Goal: Information Seeking & Learning: Learn about a topic

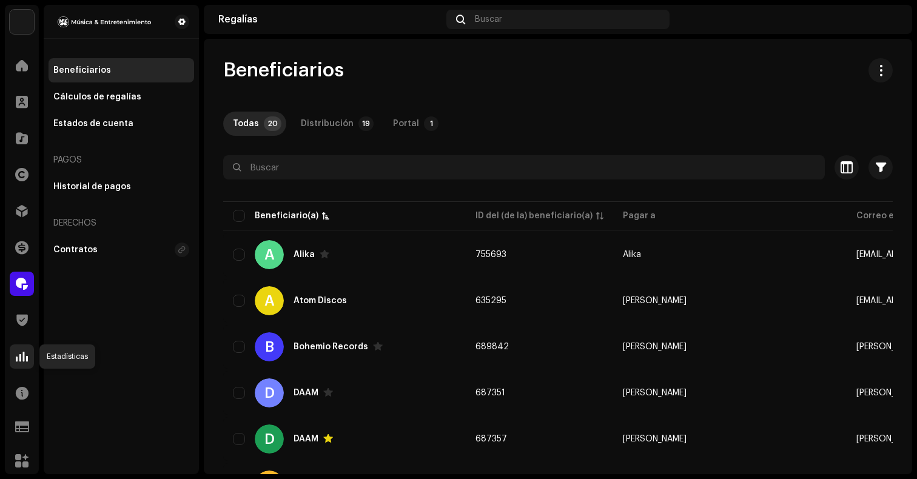
click at [26, 356] on span at bounding box center [22, 357] width 12 height 10
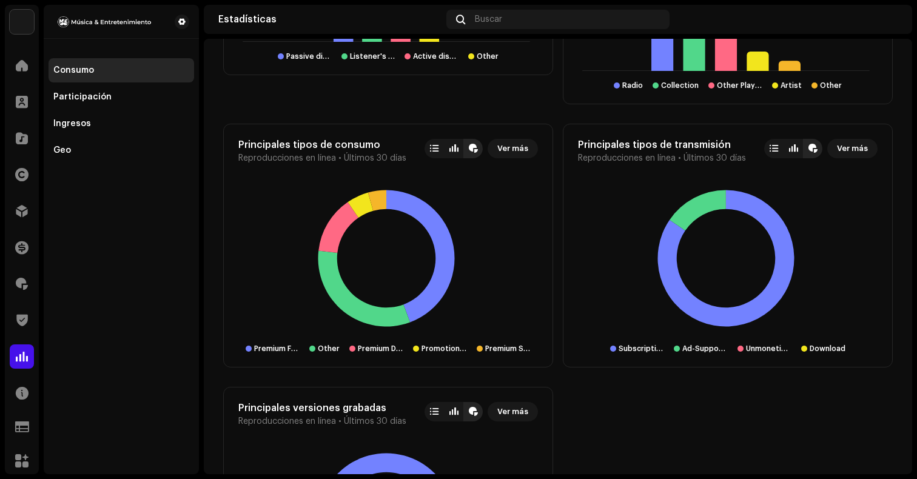
scroll to position [1612, 0]
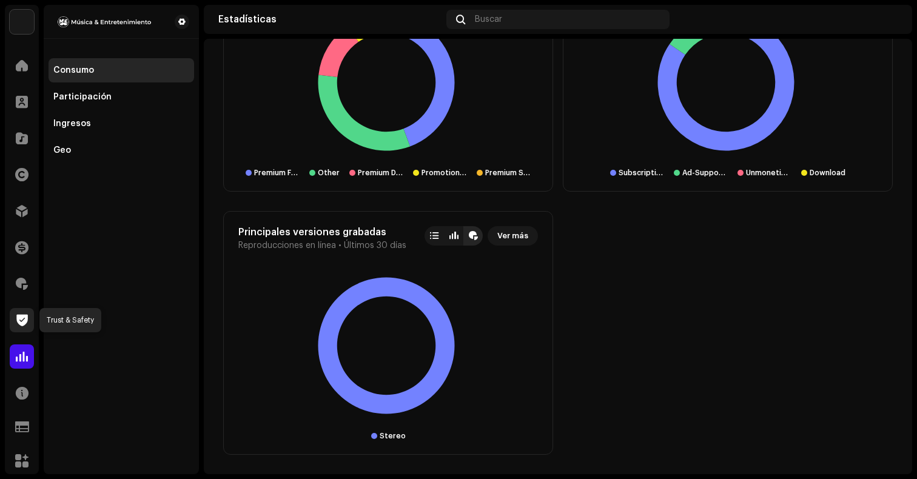
click at [25, 313] on div at bounding box center [22, 320] width 24 height 24
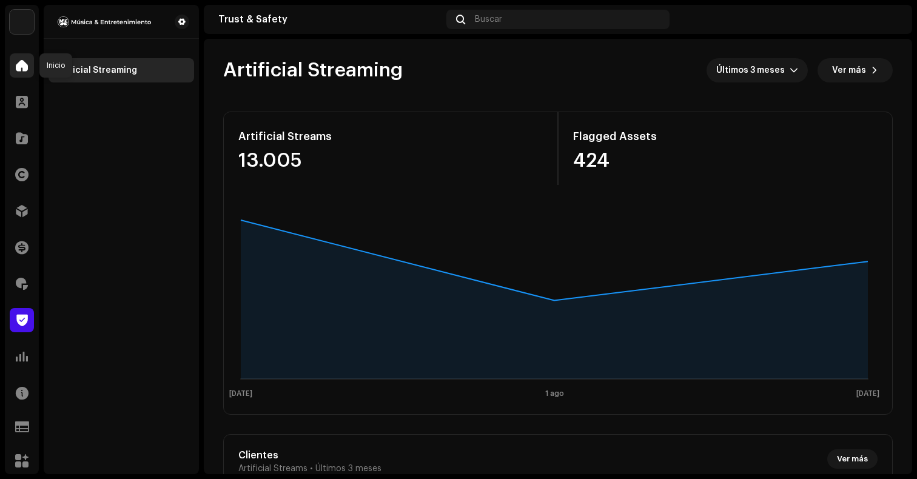
click at [24, 61] on span at bounding box center [22, 66] width 12 height 10
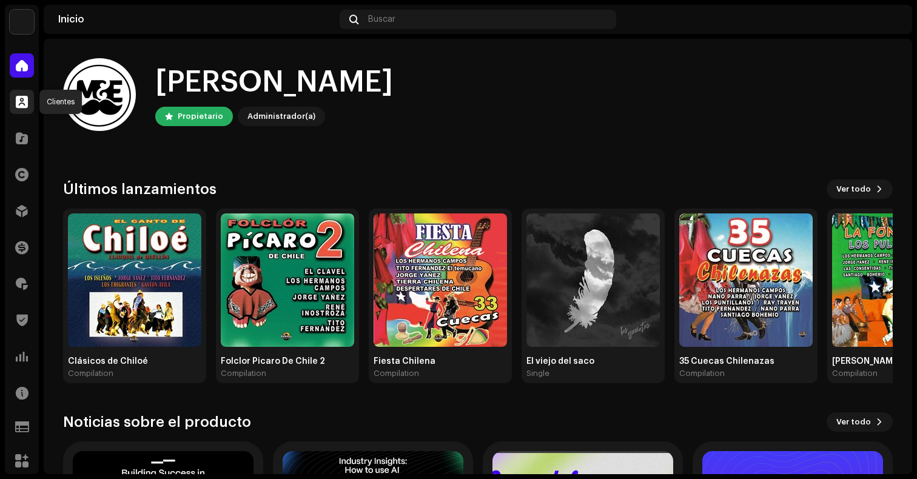
click at [24, 111] on div at bounding box center [22, 102] width 24 height 24
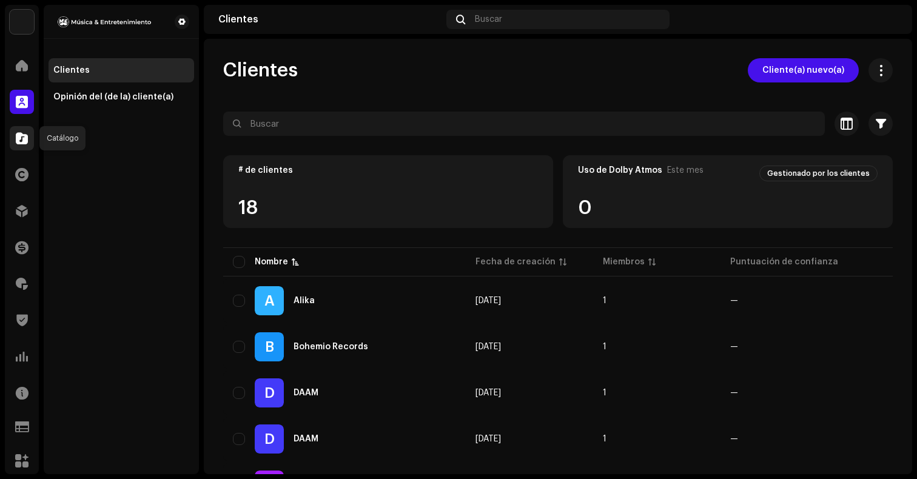
click at [22, 140] on span at bounding box center [22, 138] width 12 height 10
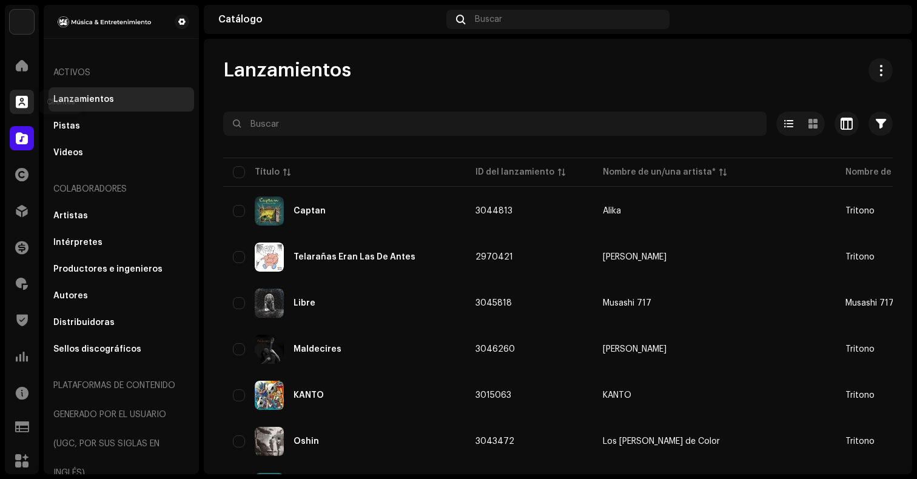
click at [25, 97] on span at bounding box center [22, 102] width 12 height 10
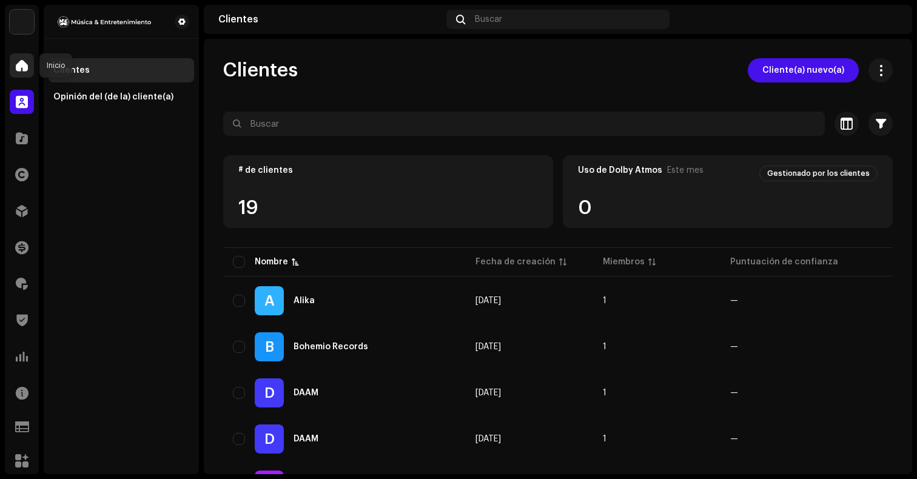
click at [25, 61] on span at bounding box center [22, 66] width 12 height 10
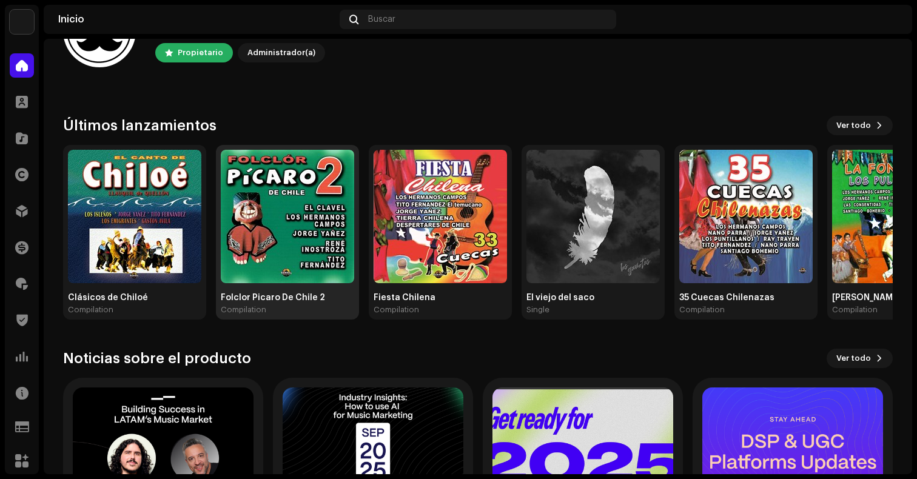
scroll to position [63, 0]
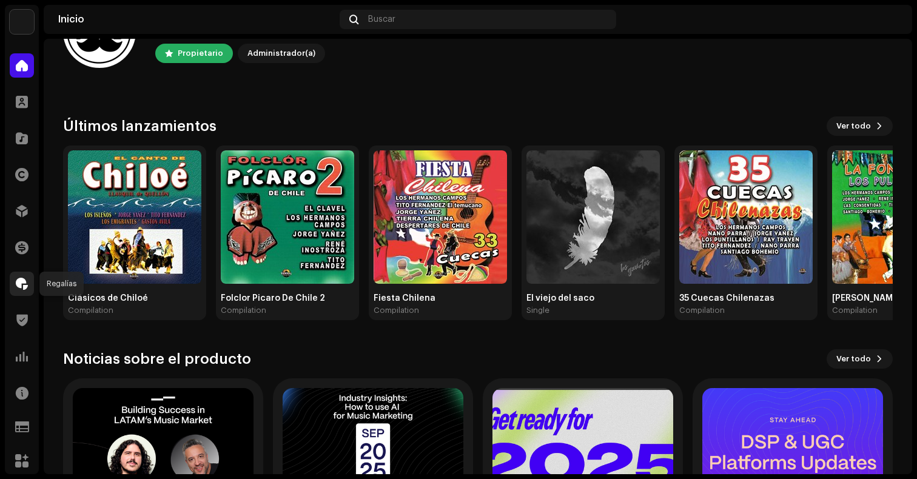
click at [21, 291] on div at bounding box center [22, 284] width 24 height 24
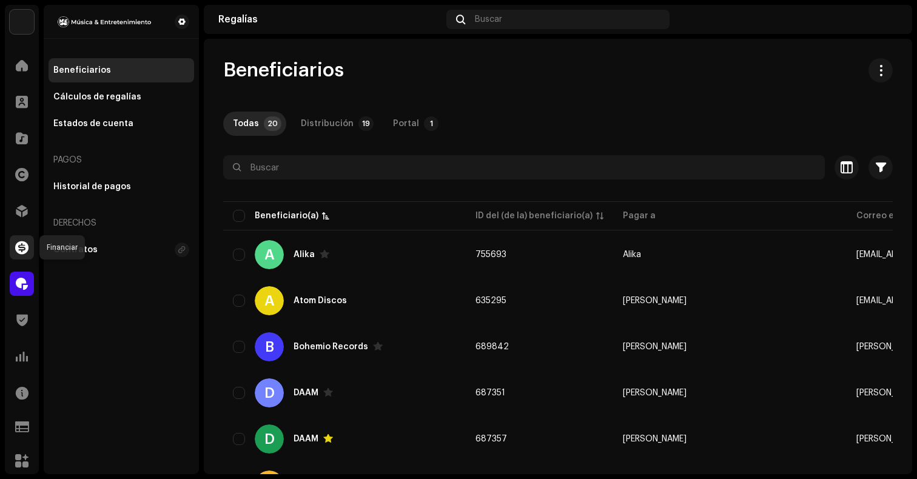
click at [27, 249] on span at bounding box center [21, 248] width 13 height 10
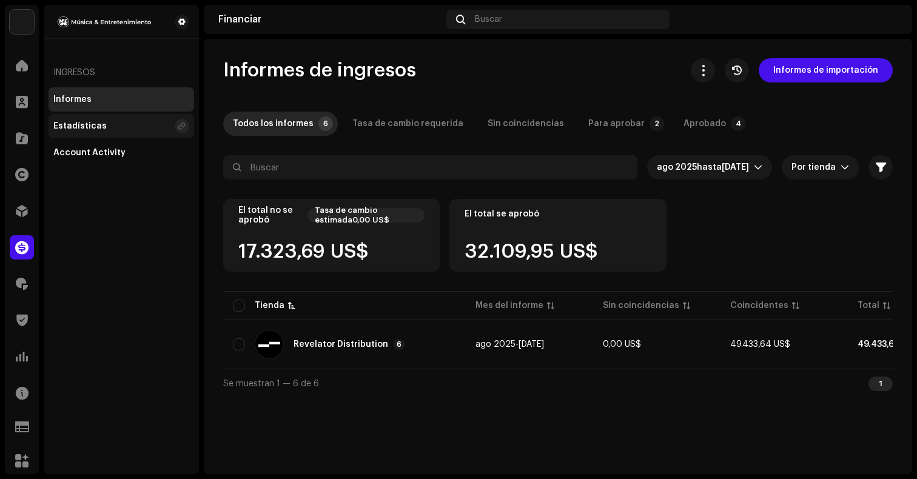
click at [99, 119] on div "Estadísticas" at bounding box center [122, 126] width 146 height 24
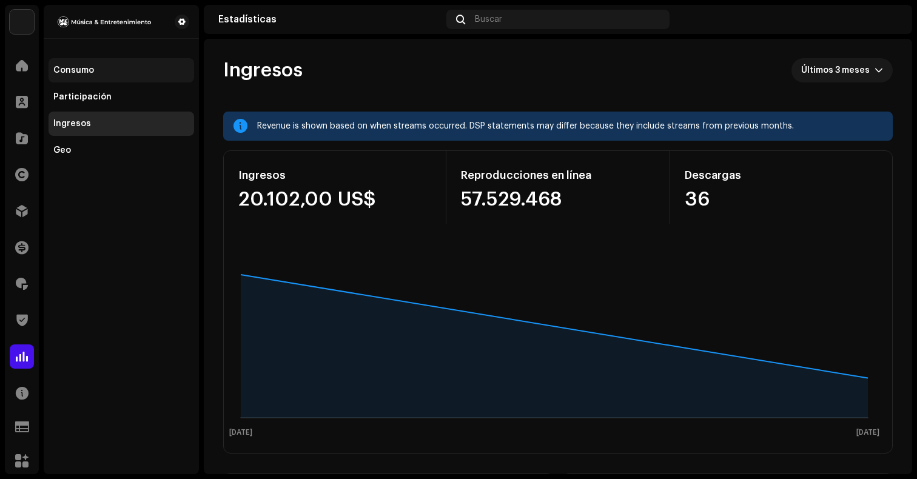
click at [122, 74] on div "Consumo" at bounding box center [121, 71] width 136 height 10
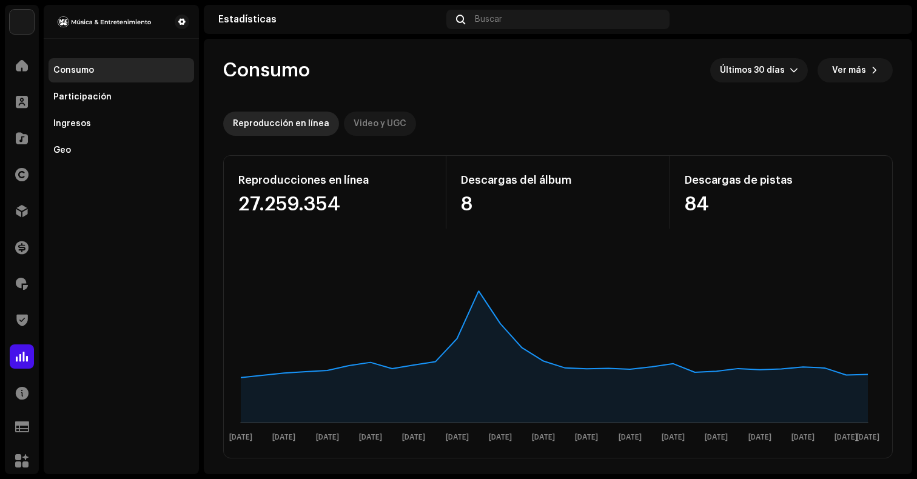
click at [376, 135] on div "Video y UGC" at bounding box center [380, 124] width 53 height 24
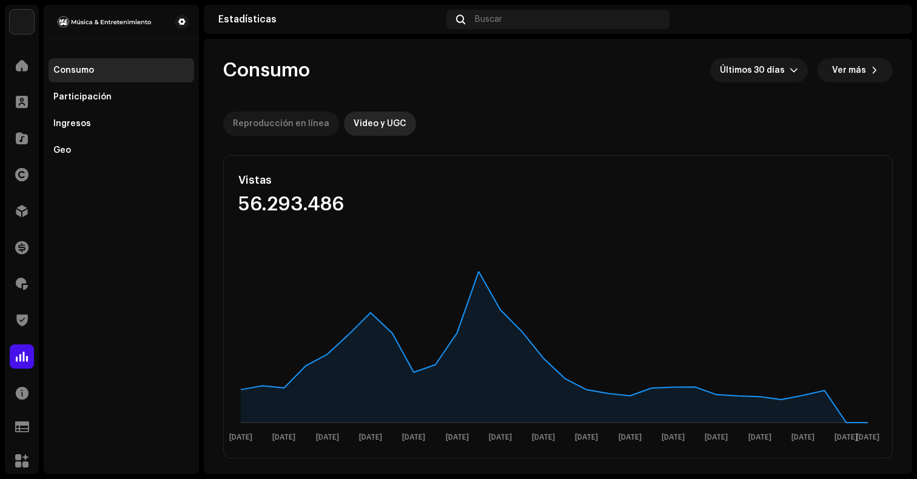
click at [288, 120] on div "Reproducción en línea" at bounding box center [281, 124] width 96 height 24
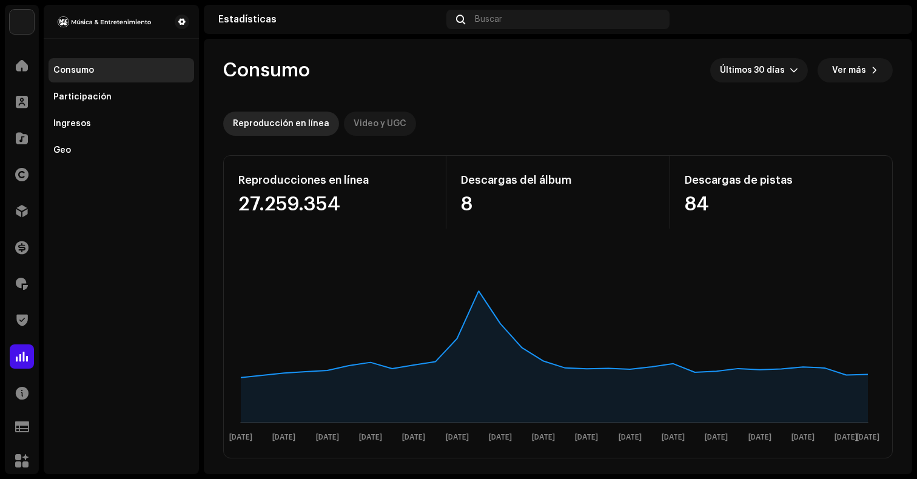
click at [371, 127] on div "Video y UGC" at bounding box center [380, 124] width 53 height 24
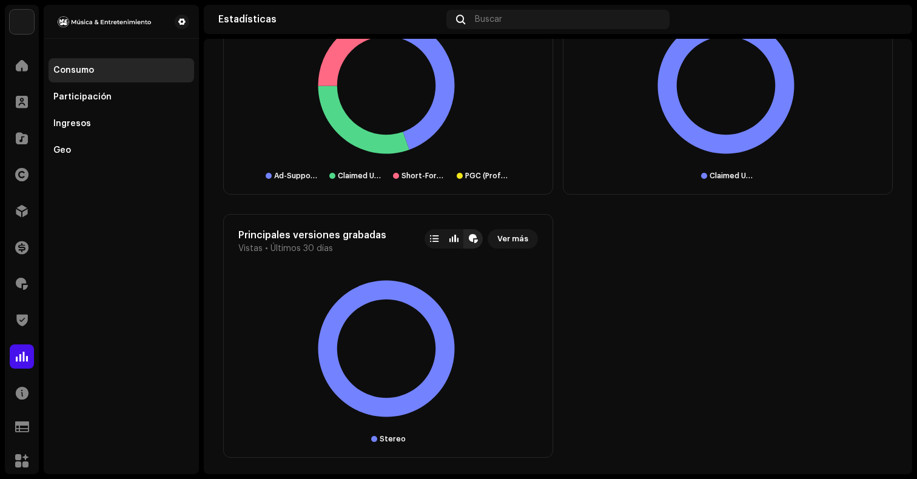
scroll to position [1320, 0]
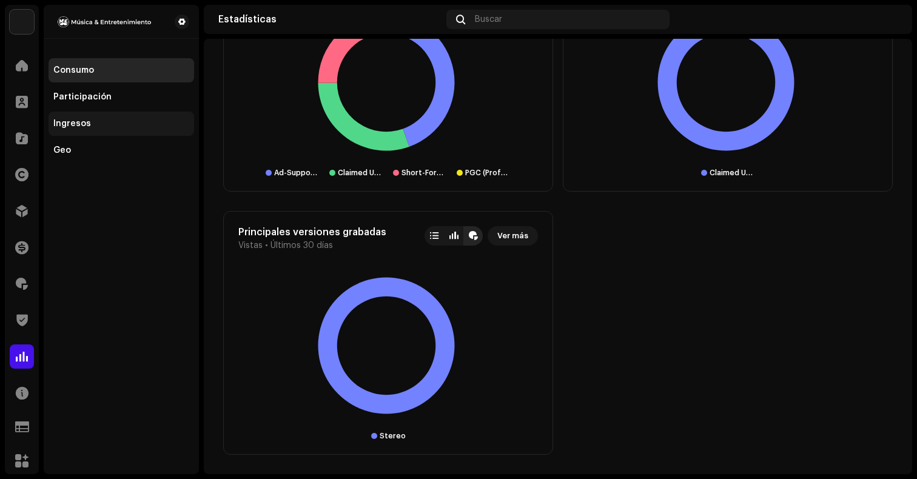
click at [105, 124] on div "Ingresos" at bounding box center [121, 124] width 136 height 10
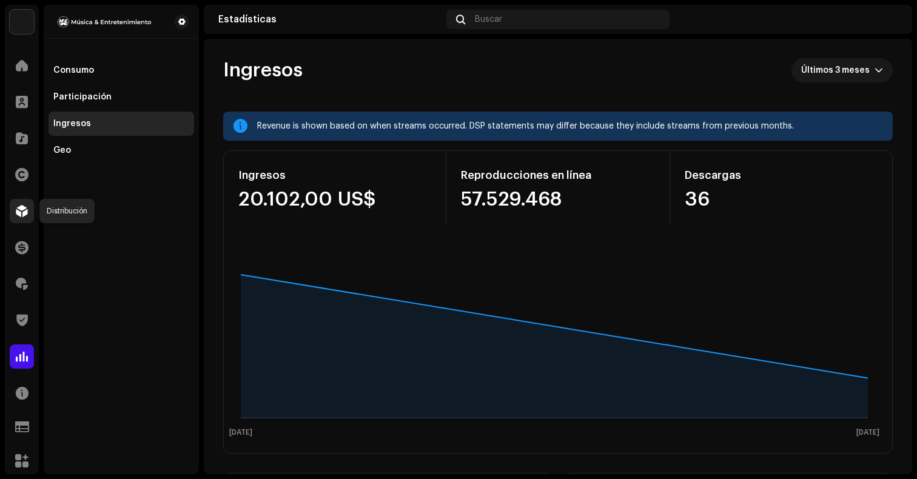
click at [27, 210] on span at bounding box center [22, 211] width 12 height 10
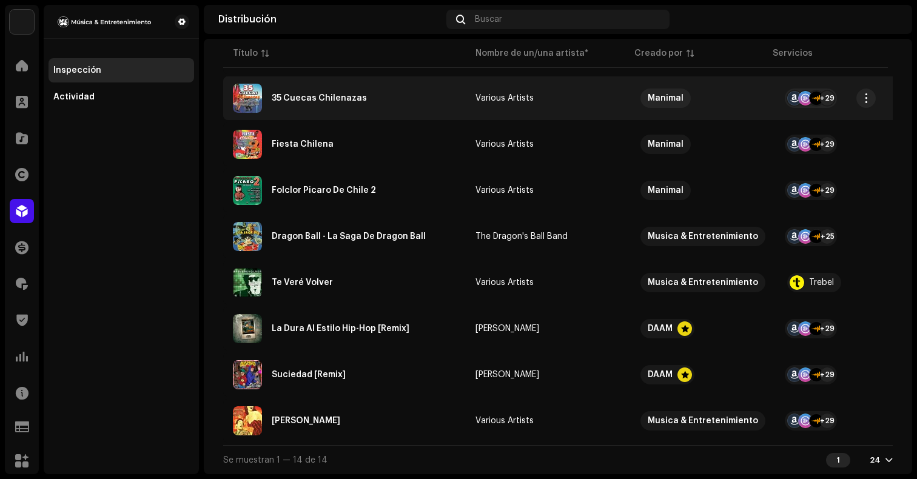
scroll to position [441, 0]
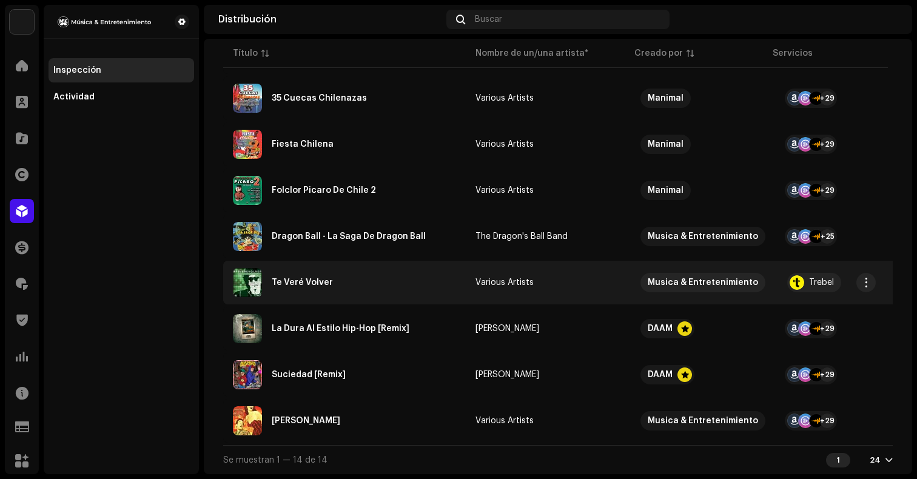
click at [599, 278] on re-a-table-link "Various Artists" at bounding box center [549, 282] width 146 height 8
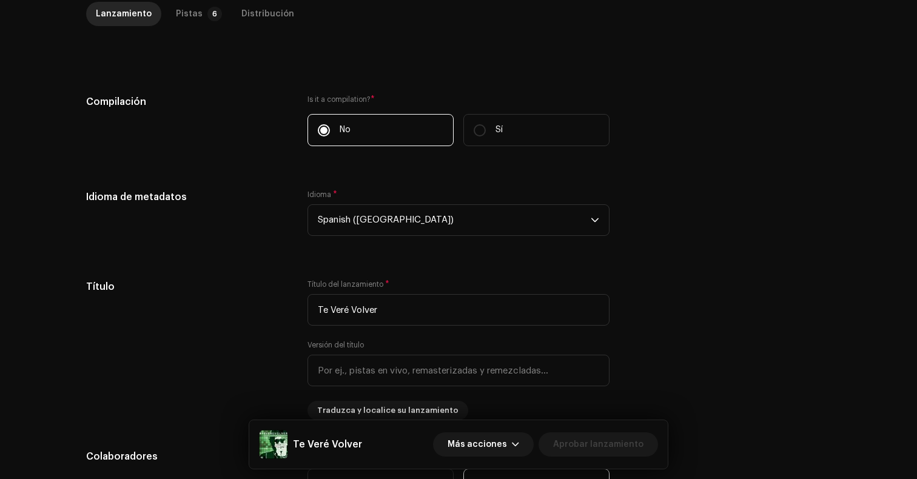
scroll to position [178, 0]
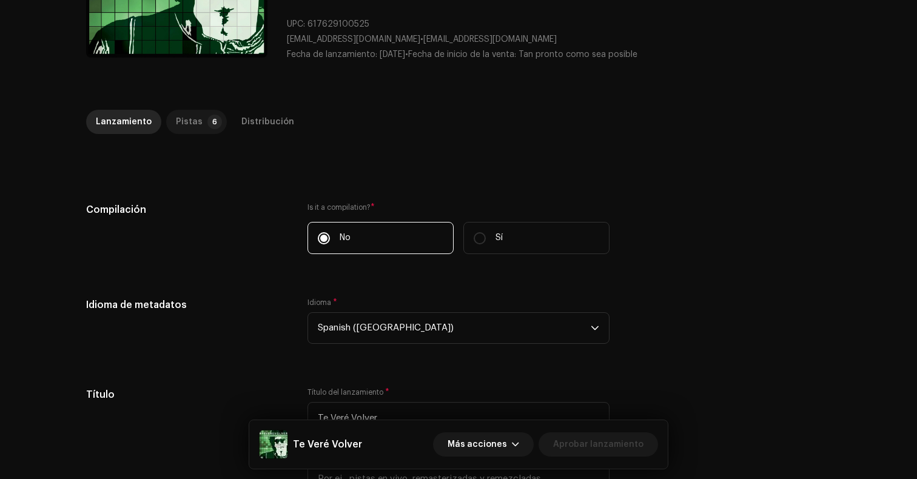
click at [190, 119] on div "Pistas" at bounding box center [189, 122] width 27 height 24
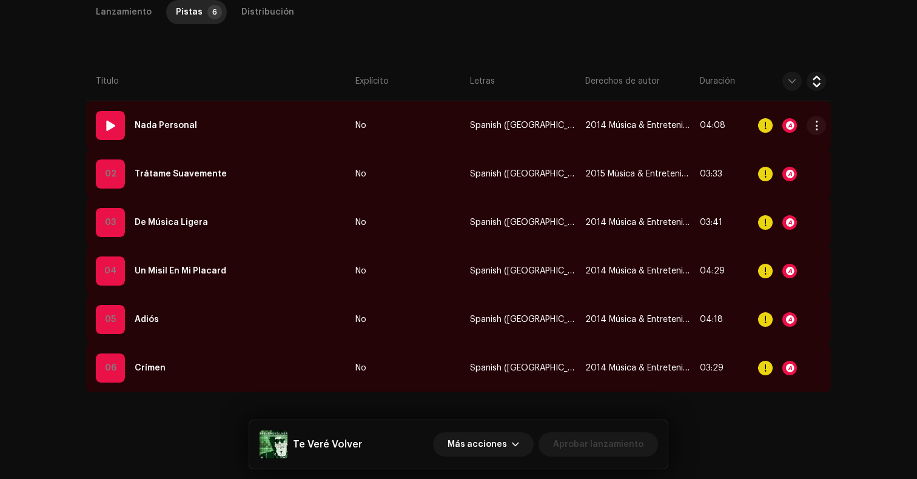
scroll to position [319, 0]
click at [426, 126] on td "No" at bounding box center [408, 125] width 115 height 49
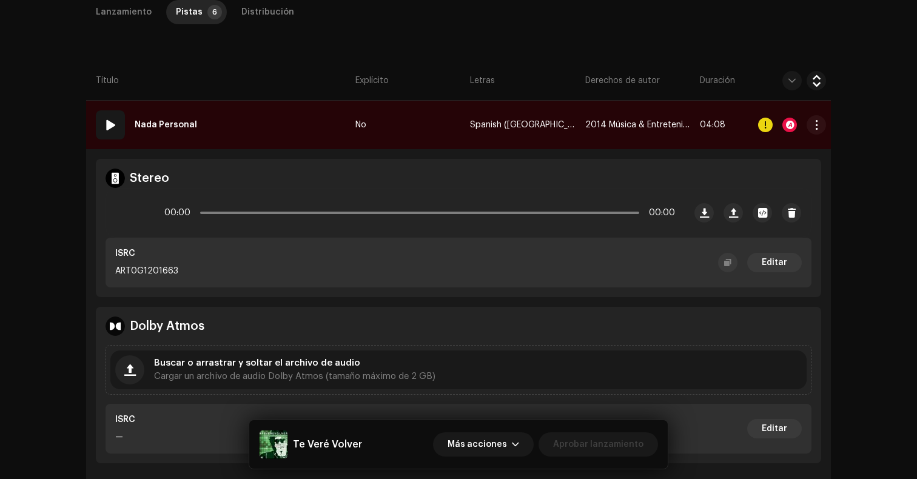
click at [741, 119] on td "04:08" at bounding box center [724, 125] width 58 height 49
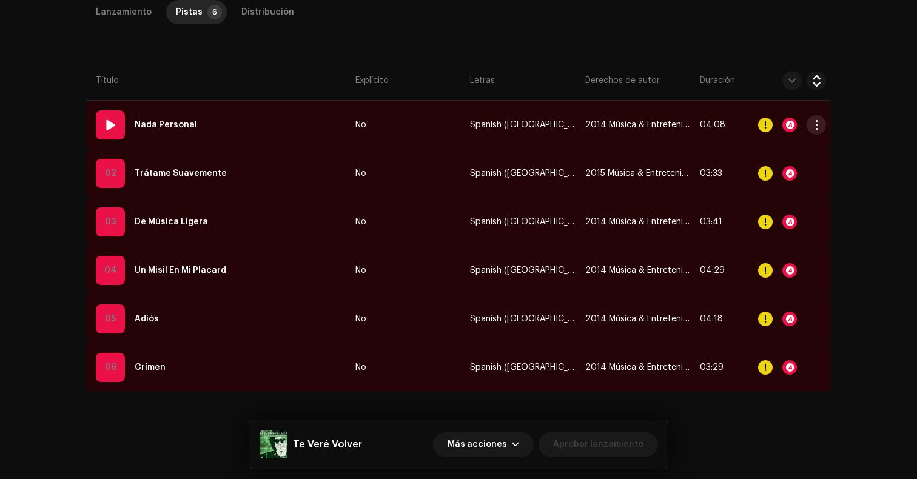
click at [809, 126] on button "button" at bounding box center [816, 124] width 19 height 19
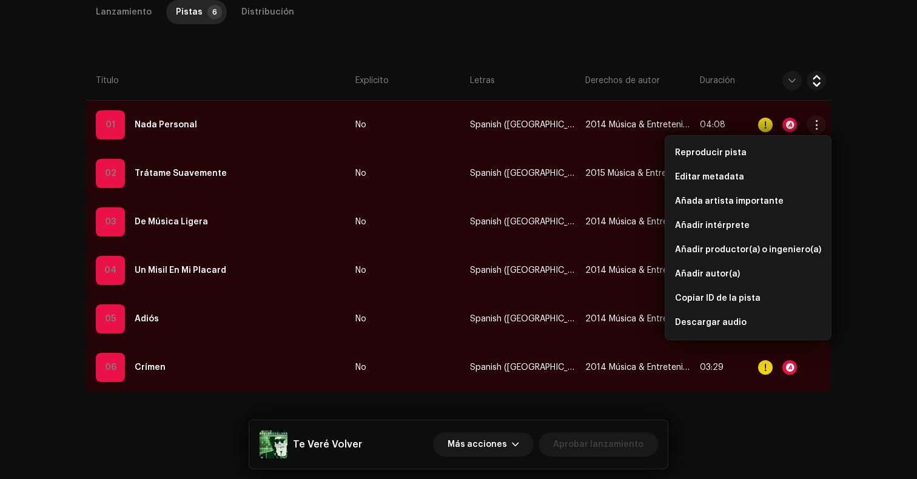
click at [878, 132] on div "Inspección / Te Veré Volver Guía de confiabilidad y seguridad ID de lanzamiento…" at bounding box center [458, 239] width 917 height 479
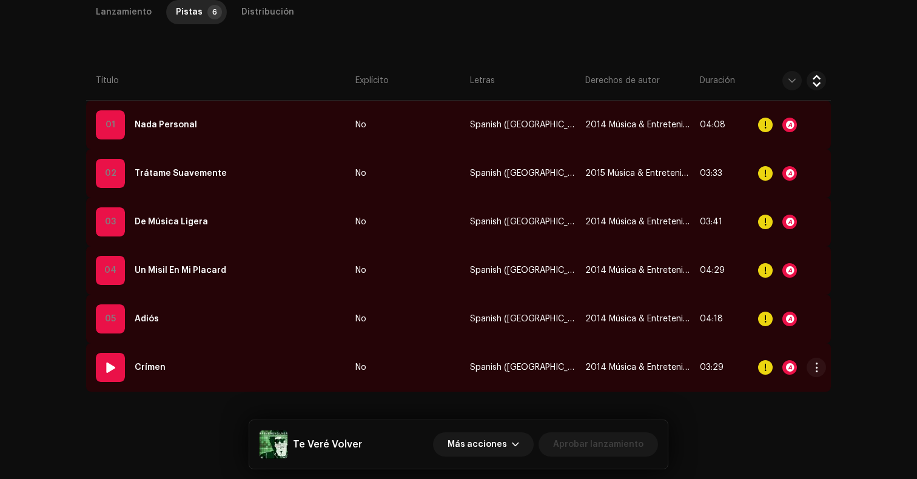
click at [755, 389] on td at bounding box center [792, 367] width 78 height 49
click at [814, 122] on span "button" at bounding box center [816, 125] width 9 height 10
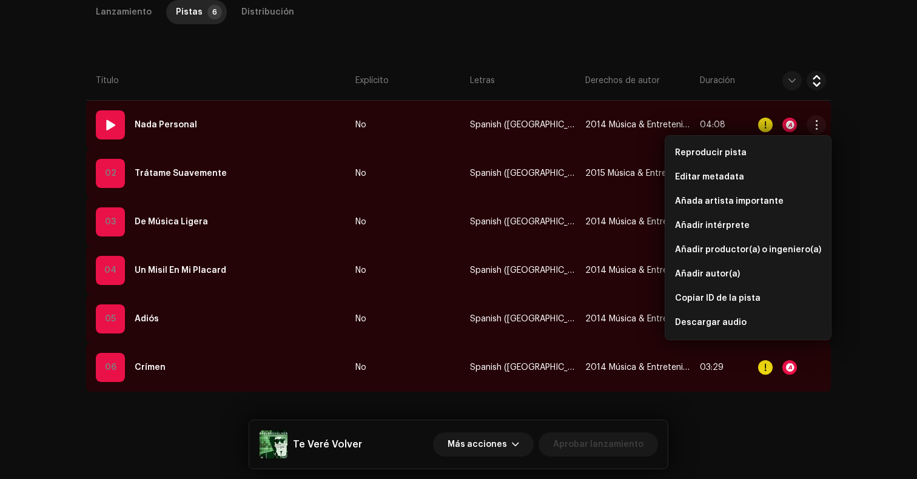
click at [402, 114] on td "No" at bounding box center [408, 125] width 115 height 49
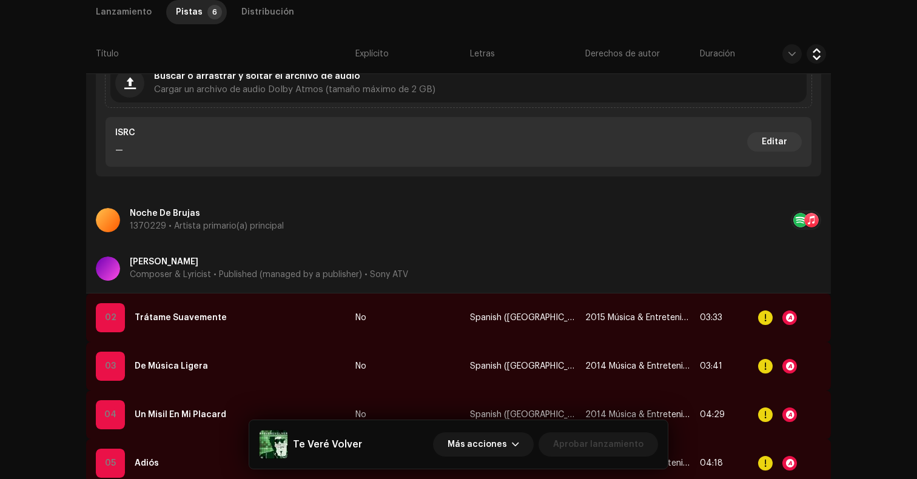
scroll to position [539, 0]
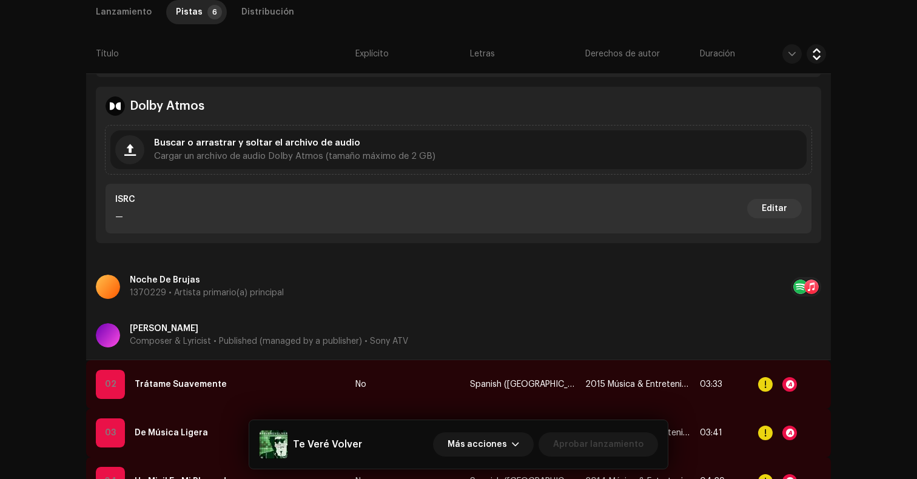
click at [781, 11] on div "Lanzamiento Pistas 6 Distribución" at bounding box center [458, 12] width 745 height 24
